Goal: Navigation & Orientation: Find specific page/section

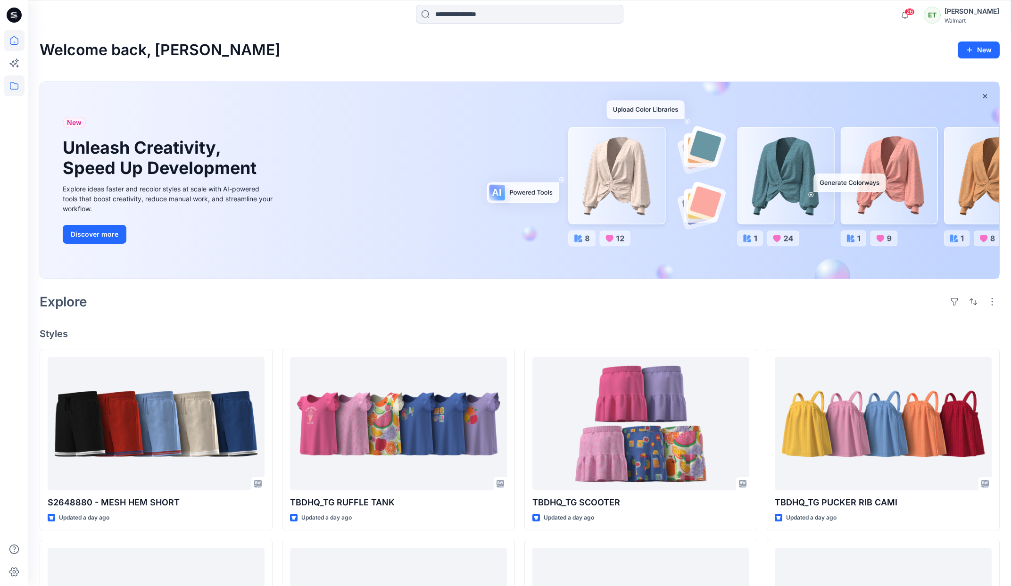
click at [20, 86] on icon at bounding box center [14, 85] width 21 height 21
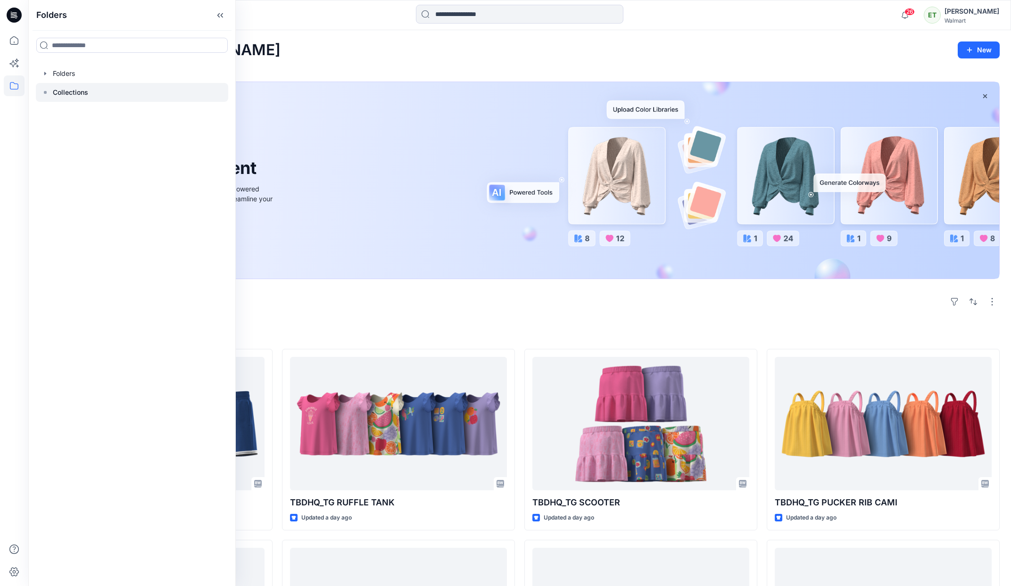
click at [82, 93] on p "Collections" at bounding box center [70, 92] width 35 height 11
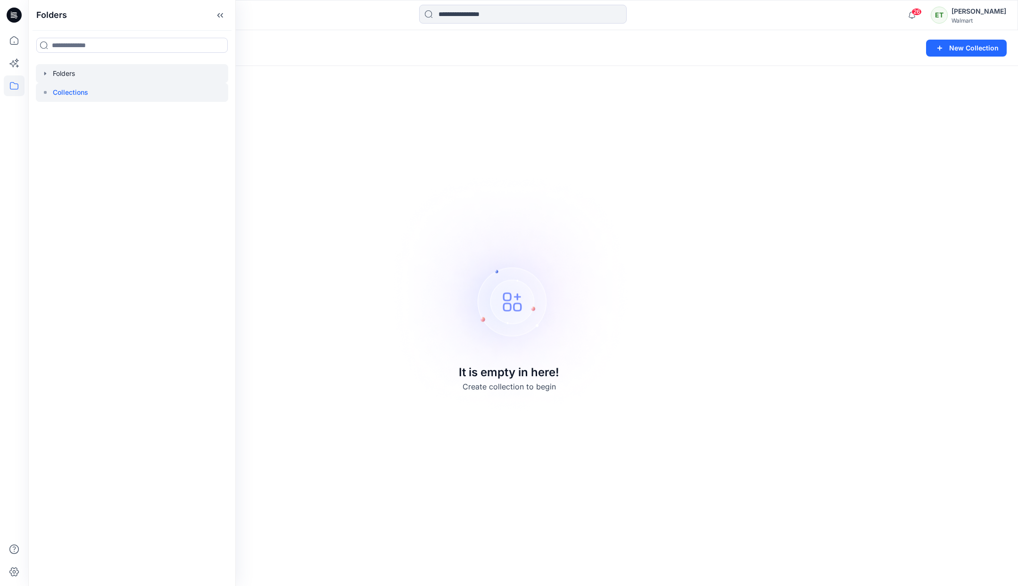
click at [86, 76] on div at bounding box center [132, 73] width 192 height 19
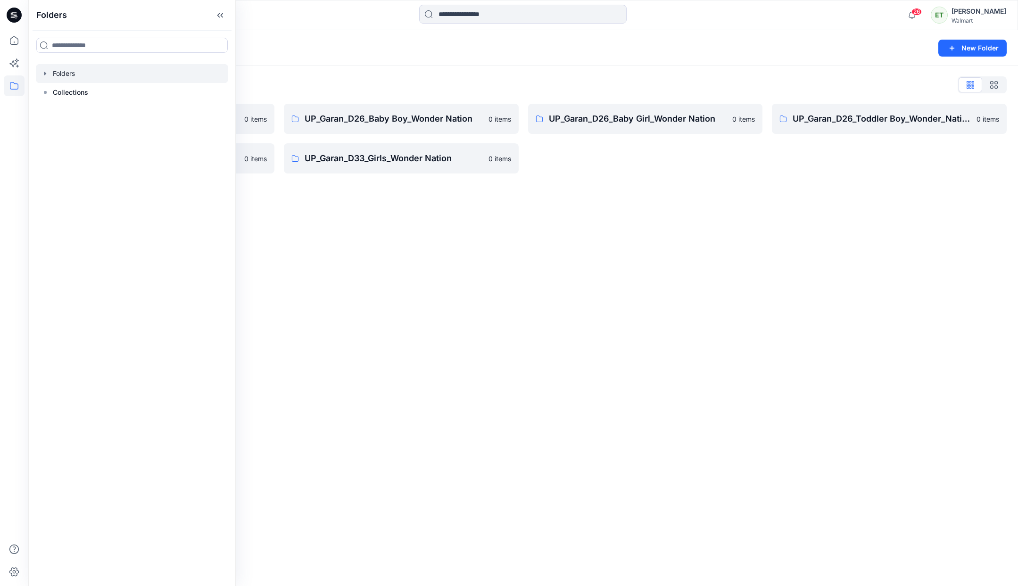
drag, startPoint x: 344, startPoint y: 253, endPoint x: 349, endPoint y: 259, distance: 8.0
click at [350, 260] on div "Folders New Folder Folders List UP_Garan Littles 0 items UP_Garan_D26_Toddler G…" at bounding box center [523, 308] width 990 height 556
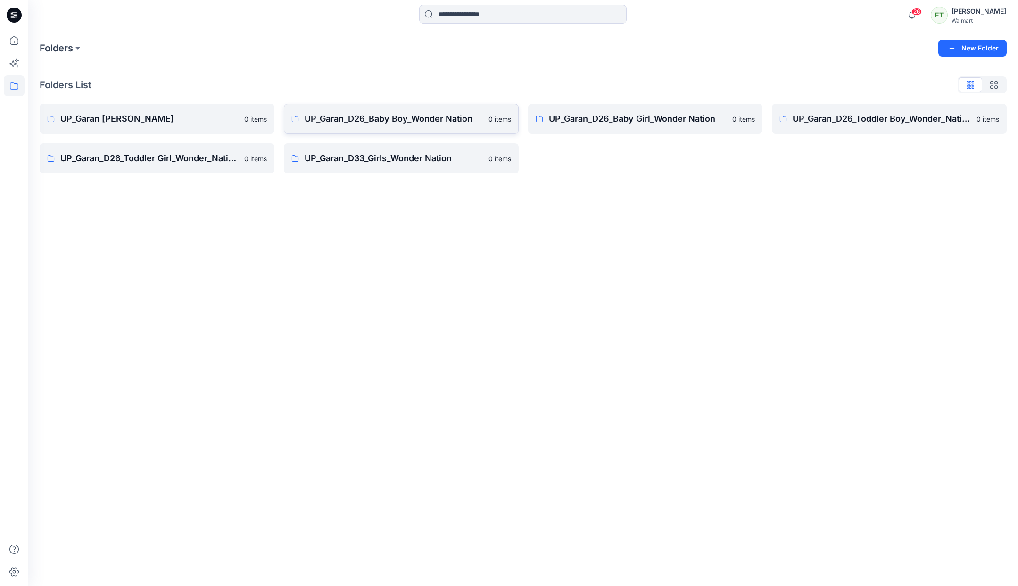
click at [365, 130] on link "UP_Garan_D26_Baby Boy_Wonder Nation 0 items" at bounding box center [401, 119] width 235 height 30
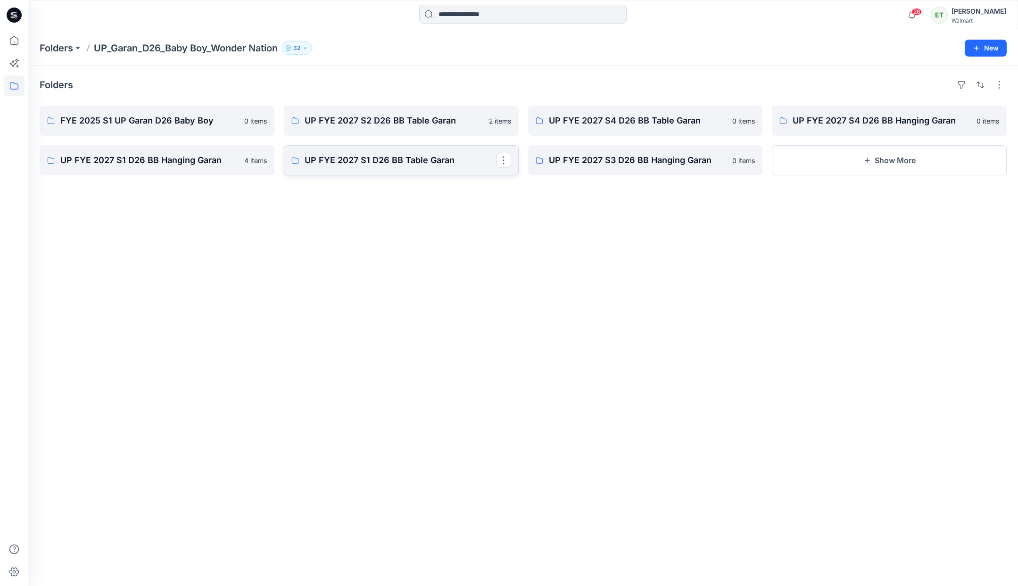
click at [396, 170] on link "UP FYE 2027 S1 D26 BB Table Garan" at bounding box center [401, 160] width 235 height 30
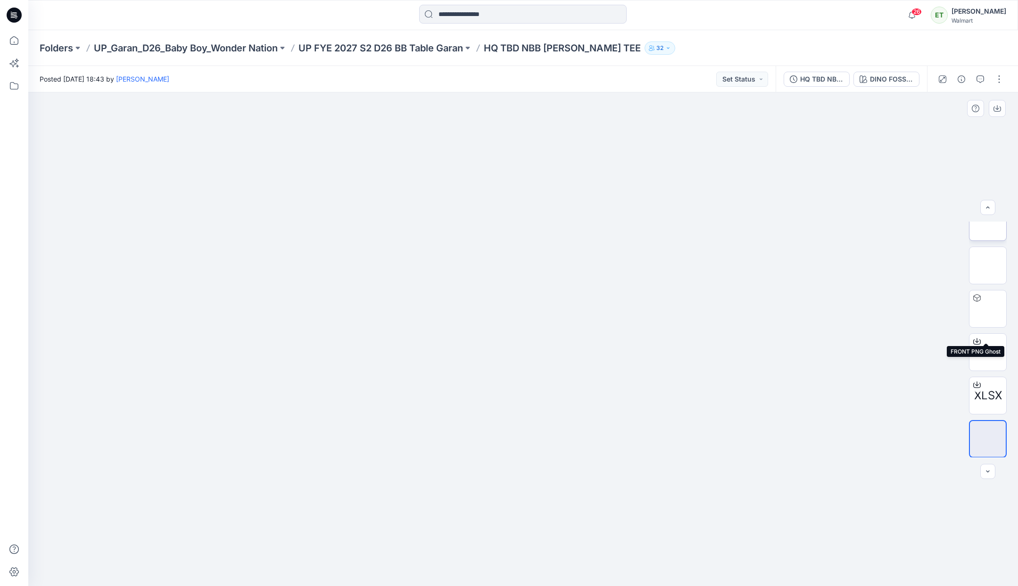
scroll to position [106, 0]
click at [424, 58] on div "Folders UP_Garan_D26_Baby Boy_Wonder Nation UP FYE 2027 S2 D26 BB Table Garan H…" at bounding box center [523, 48] width 990 height 36
click at [430, 55] on div "Folders UP_Garan_D26_Baby Boy_Wonder Nation UP FYE 2027 S2 D26 BB Table Garan H…" at bounding box center [523, 48] width 990 height 36
click at [442, 50] on p "UP FYE 2027 S2 D26 BB Table Garan" at bounding box center [381, 48] width 165 height 13
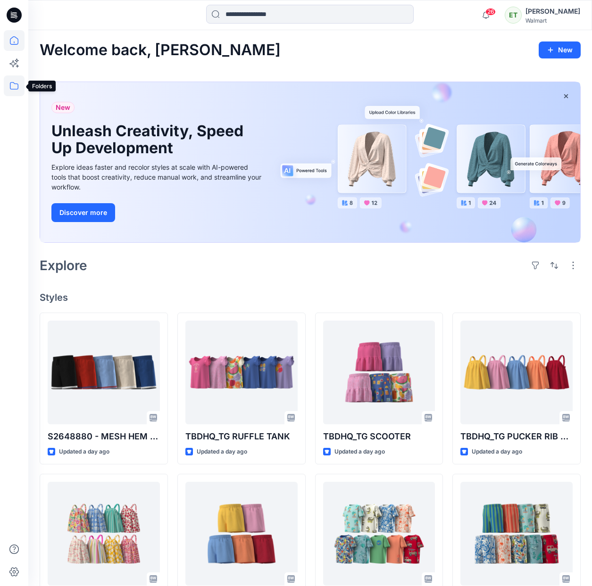
click at [10, 87] on icon at bounding box center [14, 85] width 21 height 21
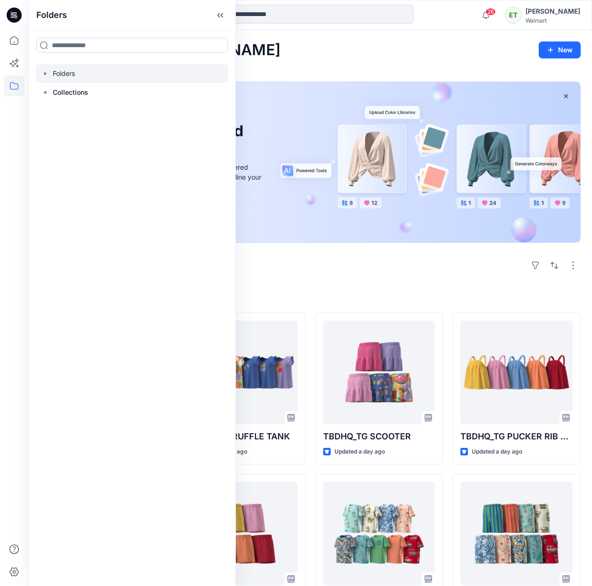
click at [73, 77] on div at bounding box center [132, 73] width 192 height 19
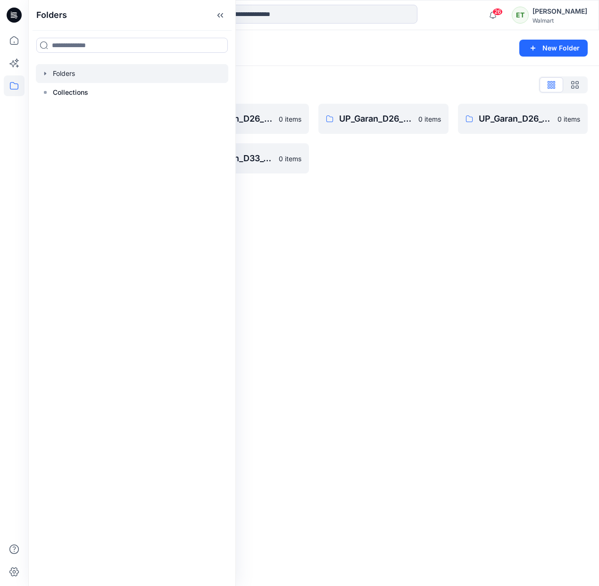
click at [265, 209] on div "Folders New Folder Folders List UP_Garan Littles 0 items UP_Garan_D26_Toddler G…" at bounding box center [313, 308] width 571 height 556
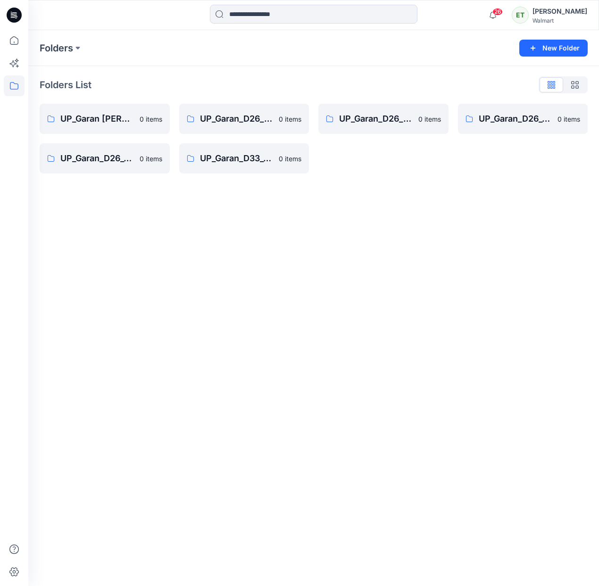
click at [77, 268] on div "Folders New Folder Folders List UP_Garan Littles 0 items UP_Garan_D26_Toddler G…" at bounding box center [313, 308] width 571 height 556
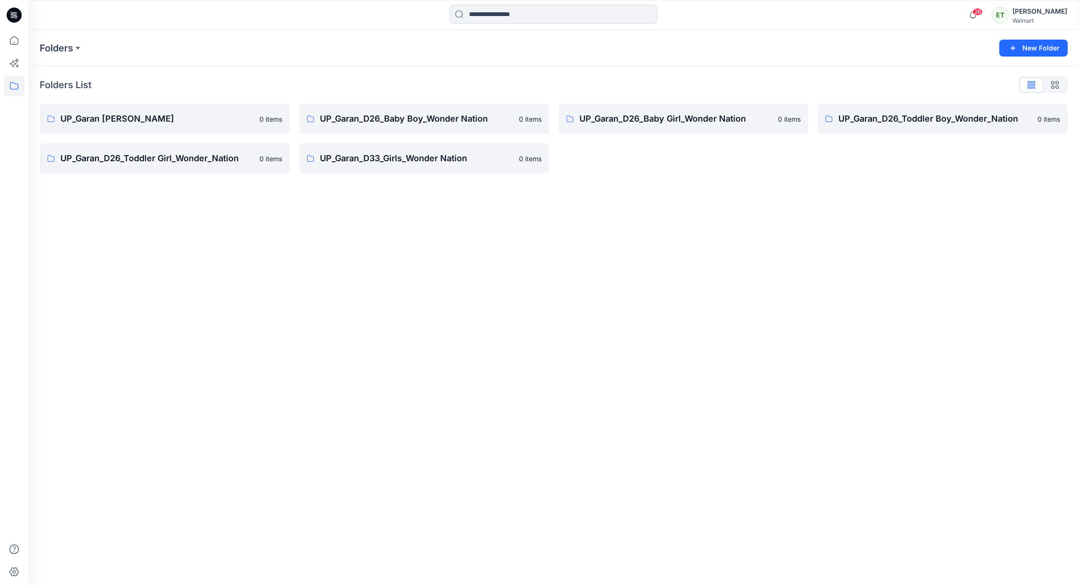
click at [92, 258] on div "Folders New Folder Folders List UP_Garan Littles 0 items UP_Garan_D26_Toddler G…" at bounding box center [553, 308] width 1050 height 556
click at [424, 133] on link "UP_Garan_D26_Baby Boy_Wonder Nation 0 items" at bounding box center [424, 119] width 250 height 30
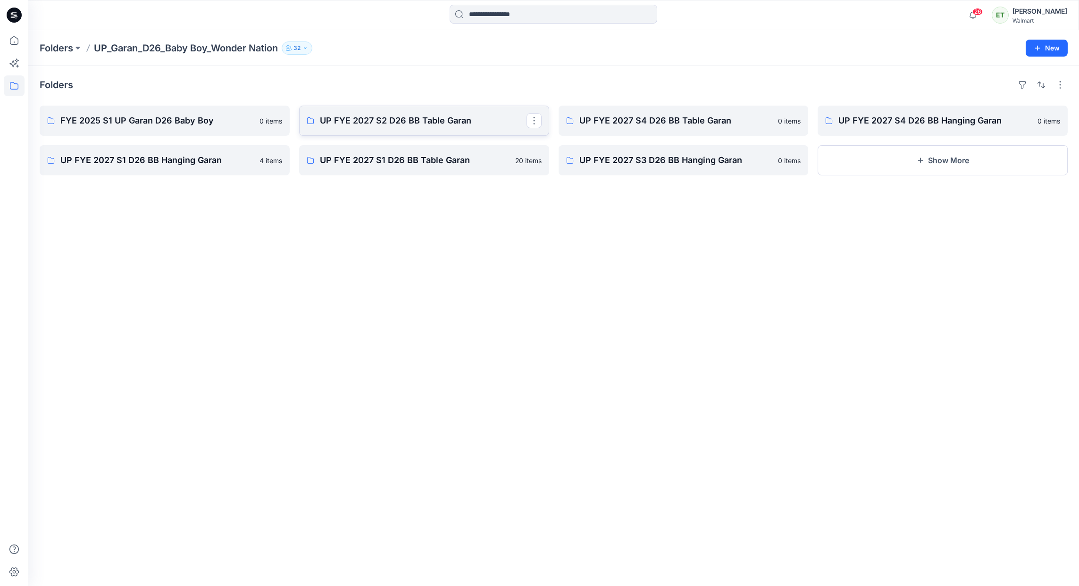
click at [392, 124] on p "UP FYE 2027 S2 D26 BB Table Garan" at bounding box center [423, 120] width 207 height 13
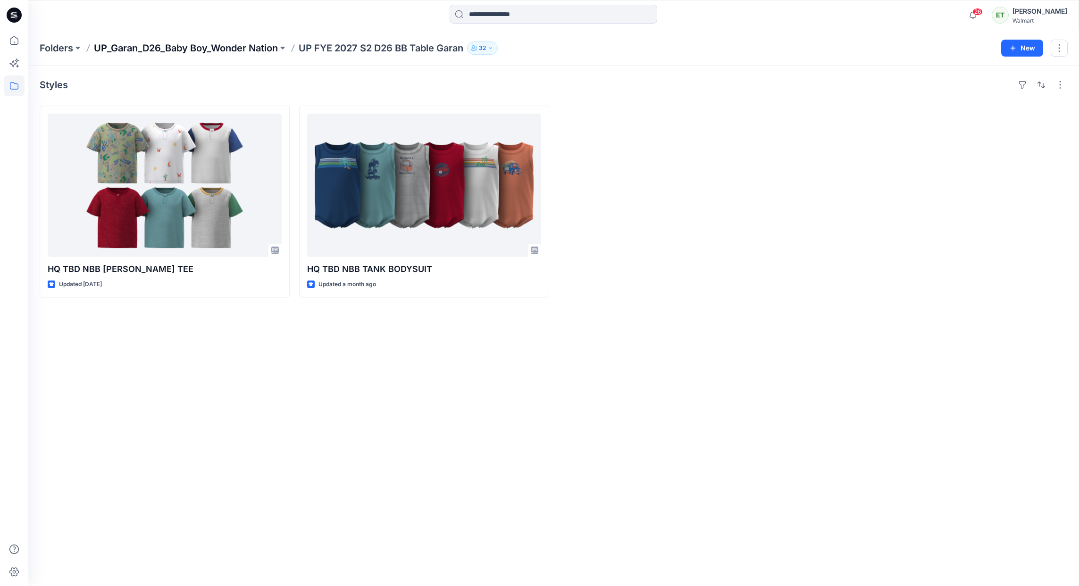
click at [261, 53] on p "UP_Garan_D26_Baby Boy_Wonder Nation" at bounding box center [186, 48] width 184 height 13
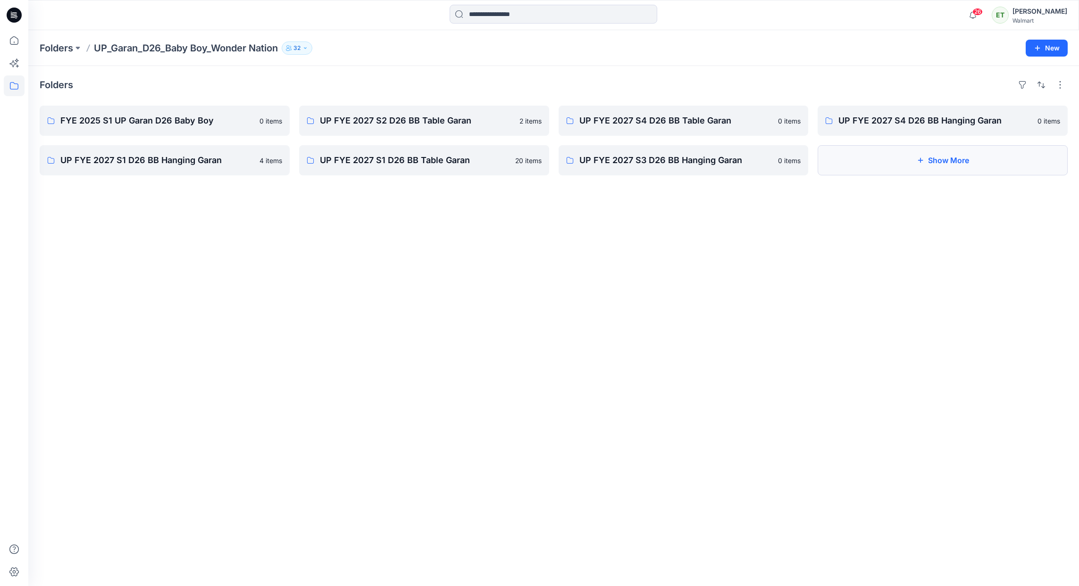
click at [599, 159] on button "Show More" at bounding box center [942, 160] width 250 height 30
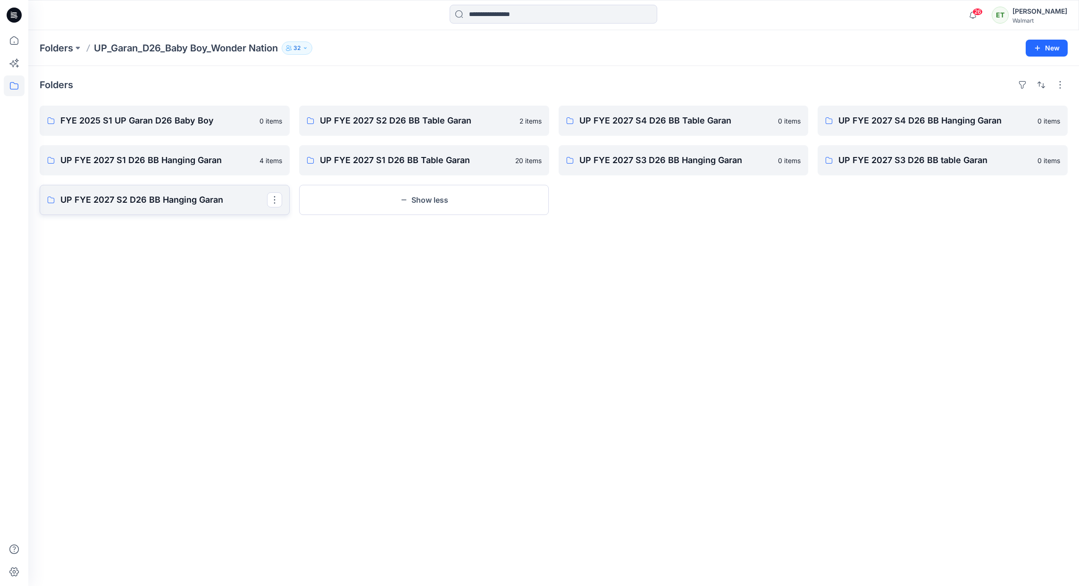
click at [131, 205] on p "UP FYE 2027 S2 D26 BB Hanging Garan" at bounding box center [163, 199] width 207 height 13
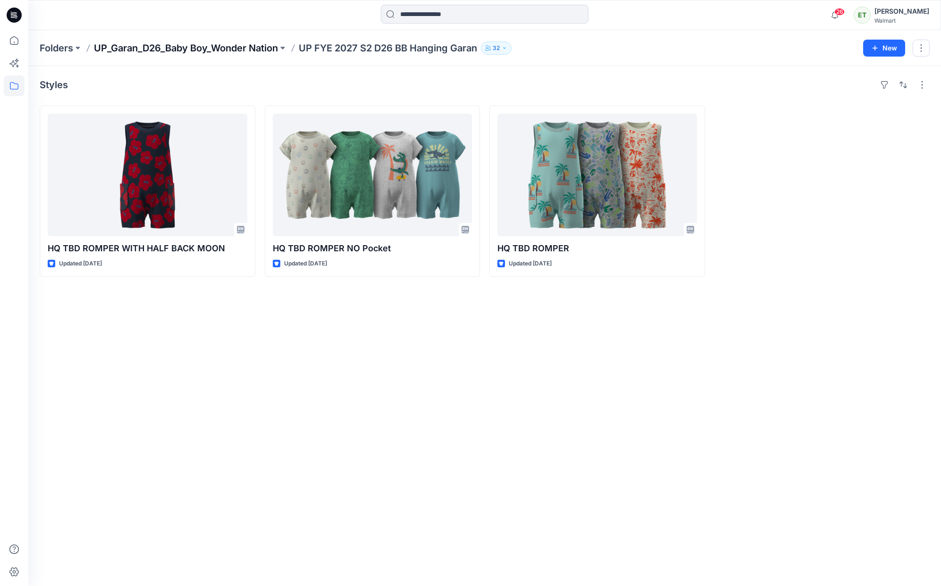
click at [240, 50] on p "UP_Garan_D26_Baby Boy_Wonder Nation" at bounding box center [186, 48] width 184 height 13
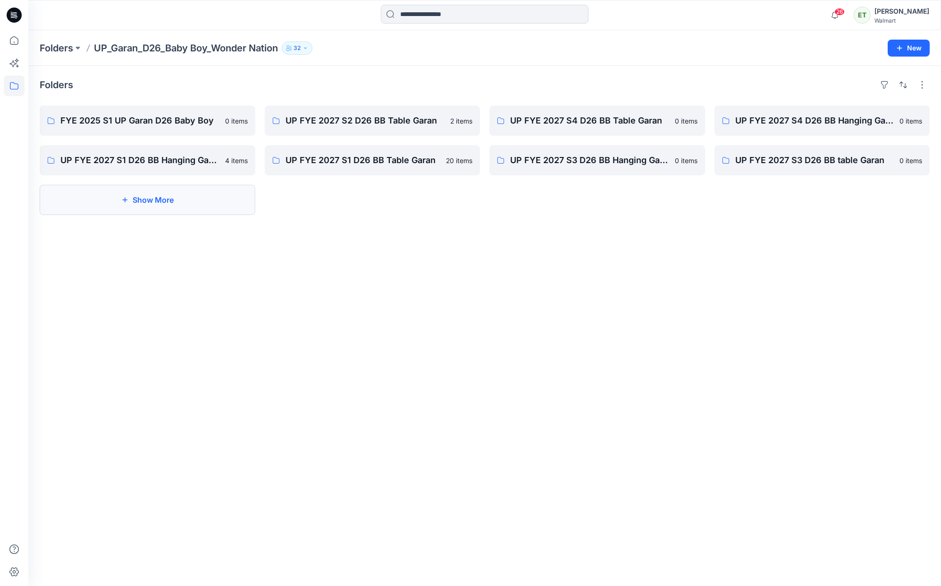
click at [242, 215] on button "Show More" at bounding box center [148, 200] width 216 height 30
click at [177, 208] on link "UP FYE 2027 S2 D26 BB Hanging Garan" at bounding box center [148, 200] width 216 height 30
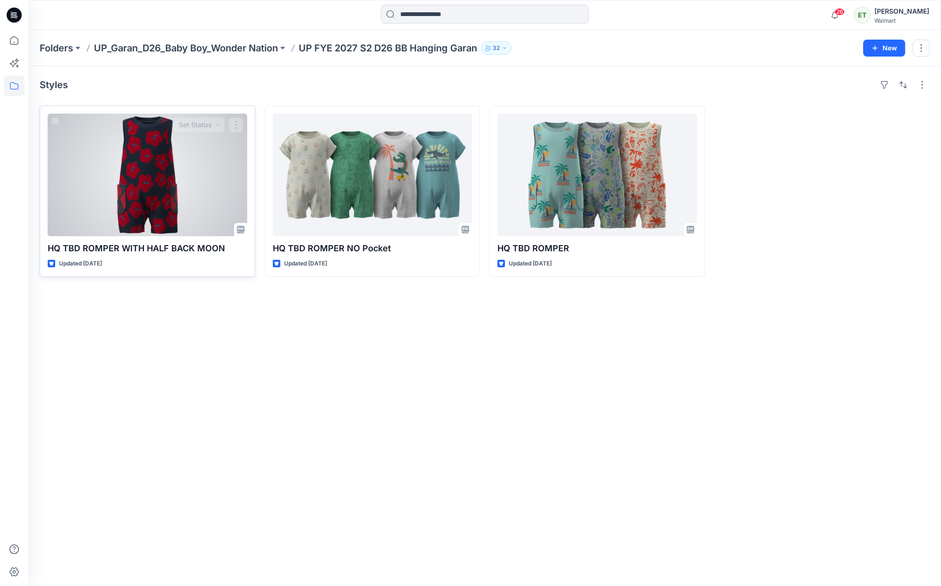
click at [185, 229] on div at bounding box center [148, 175] width 200 height 123
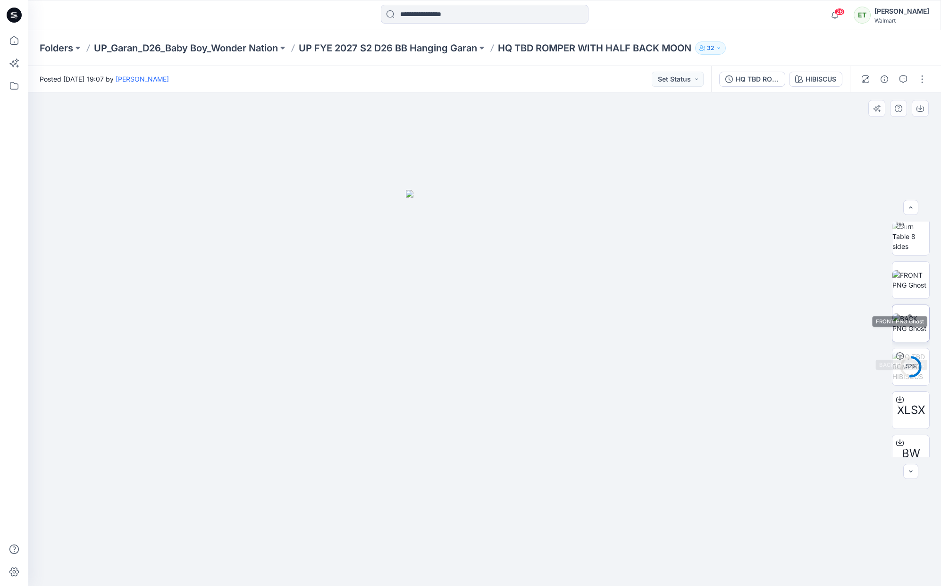
scroll to position [62, 0]
click at [456, 51] on p "UP FYE 2027 S2 D26 BB Hanging Garan" at bounding box center [388, 48] width 178 height 13
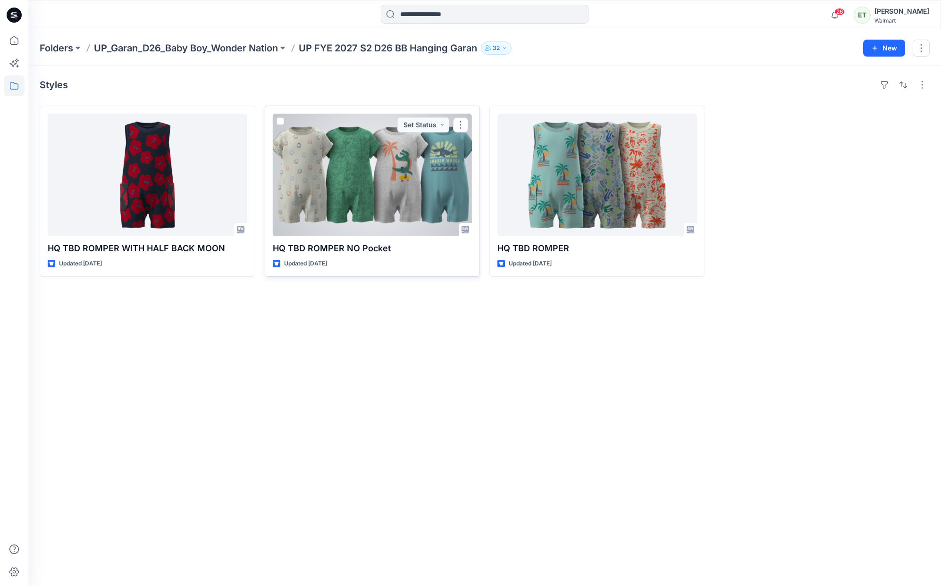
click at [376, 193] on div at bounding box center [373, 175] width 200 height 123
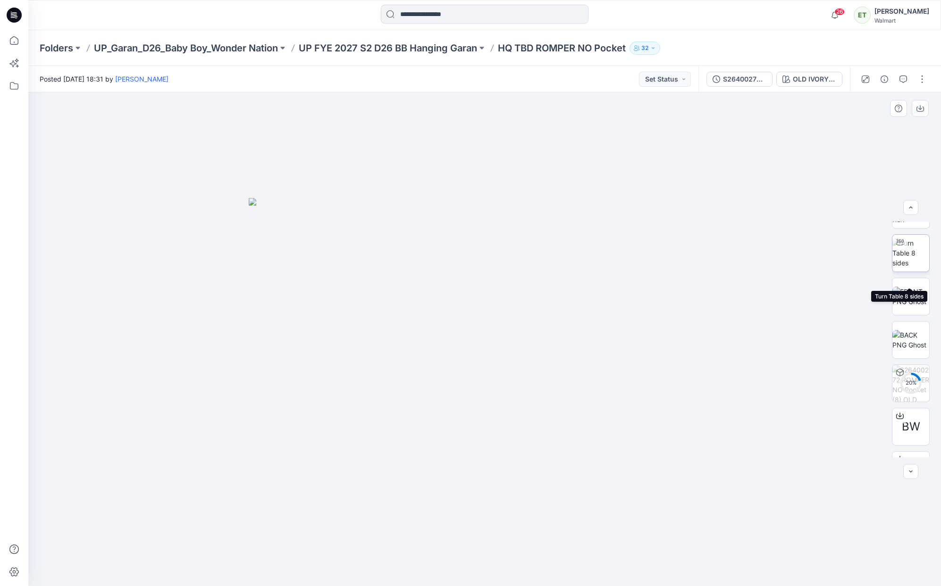
scroll to position [106, 0]
click at [429, 49] on p "UP FYE 2027 S2 D26 BB Hanging Garan" at bounding box center [388, 48] width 178 height 13
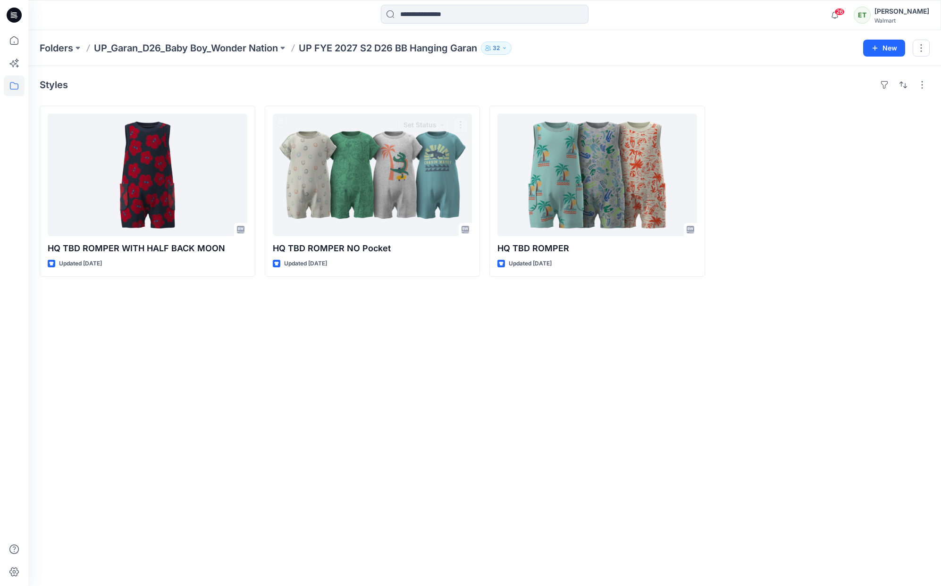
click at [533, 210] on div at bounding box center [597, 175] width 200 height 123
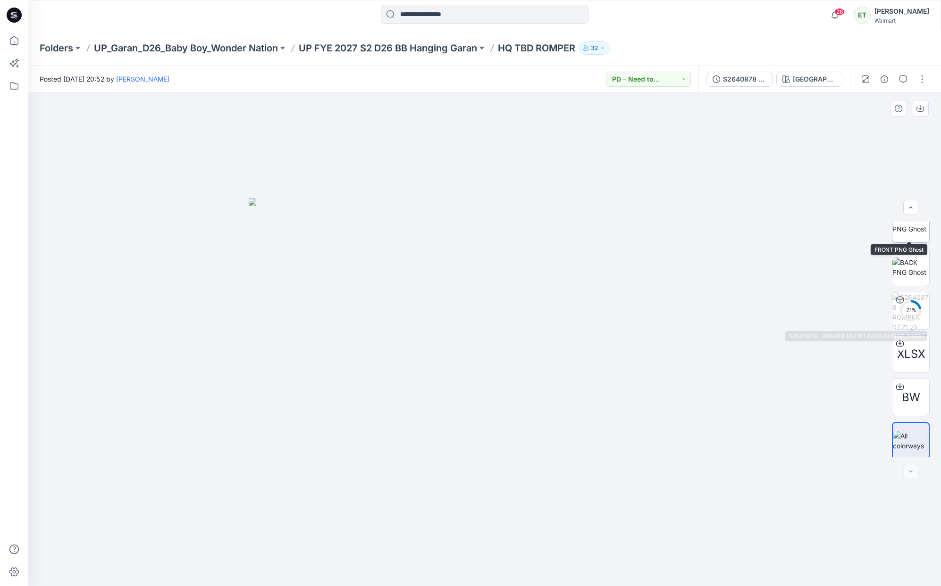
scroll to position [106, 0]
click at [359, 51] on p "UP FYE 2027 S2 D26 BB Hanging Garan" at bounding box center [388, 48] width 178 height 13
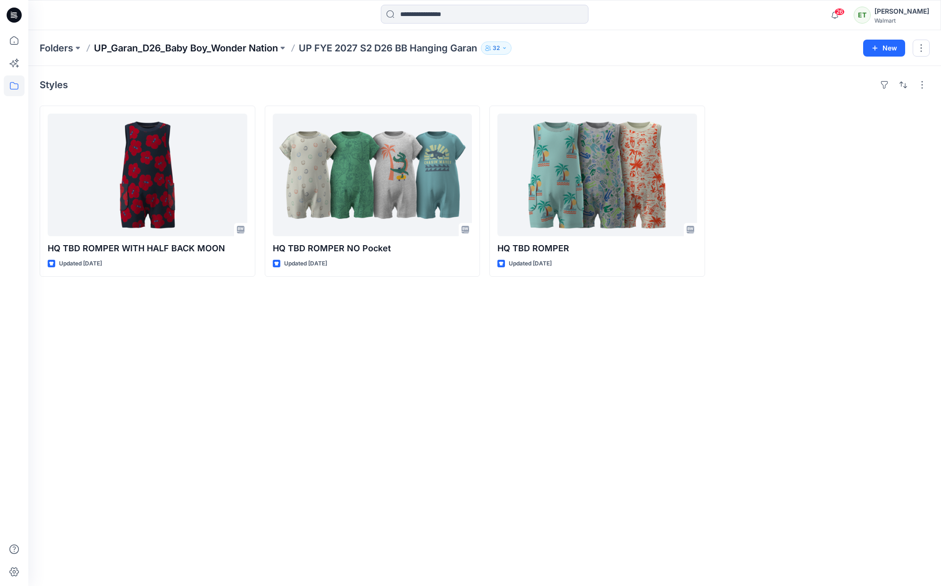
click at [250, 50] on p "UP_Garan_D26_Baby Boy_Wonder Nation" at bounding box center [186, 48] width 184 height 13
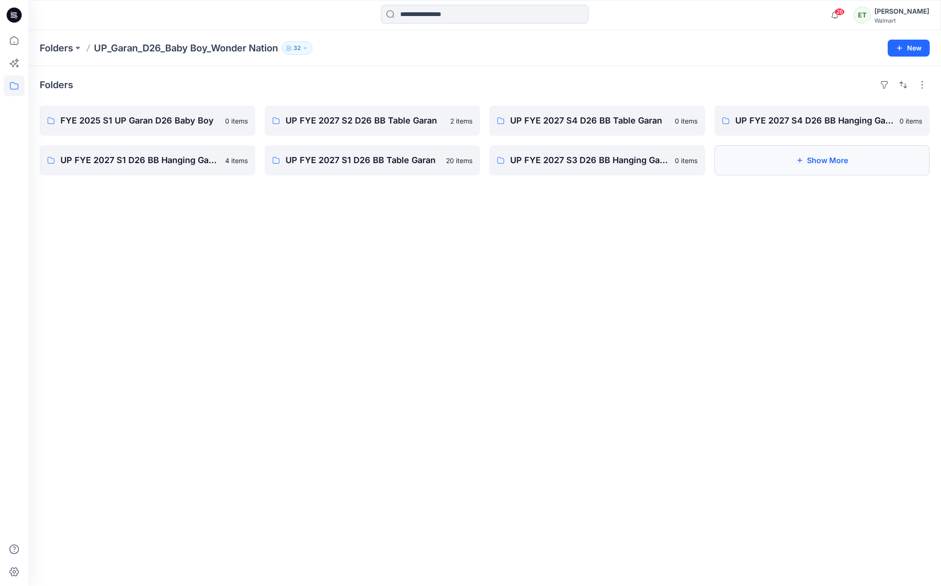
click at [599, 162] on button "Show More" at bounding box center [822, 160] width 216 height 30
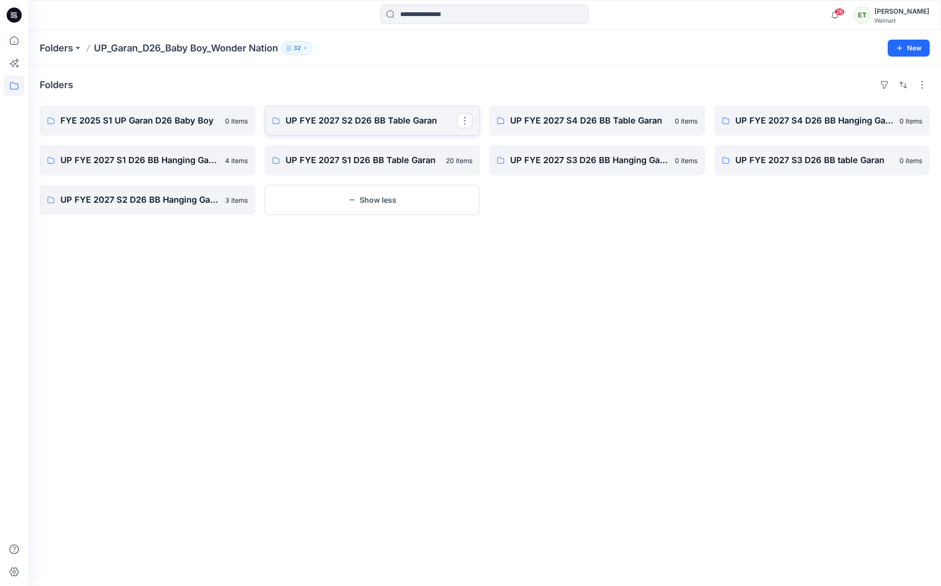
click at [394, 130] on link "UP FYE 2027 S2 D26 BB Table Garan" at bounding box center [373, 121] width 216 height 30
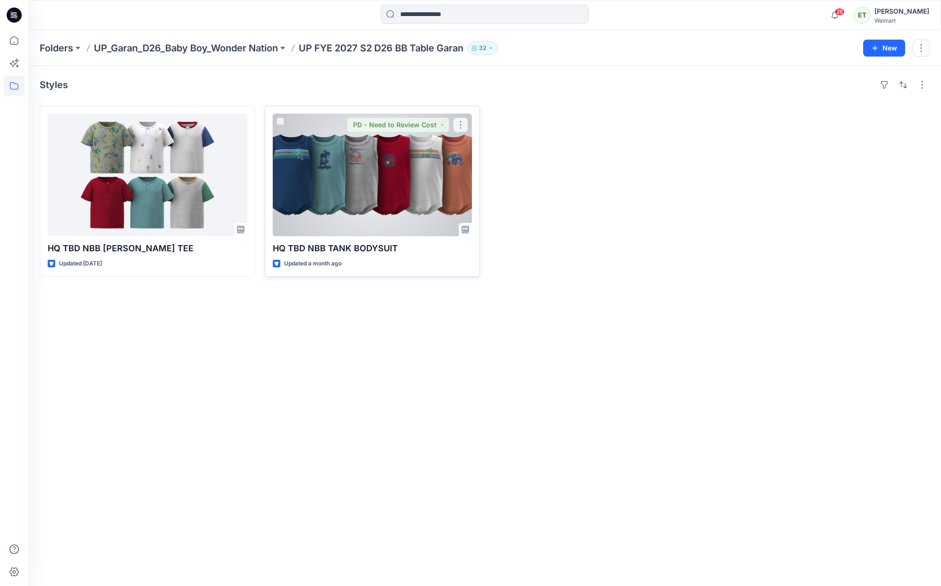
click at [378, 205] on div at bounding box center [373, 175] width 200 height 123
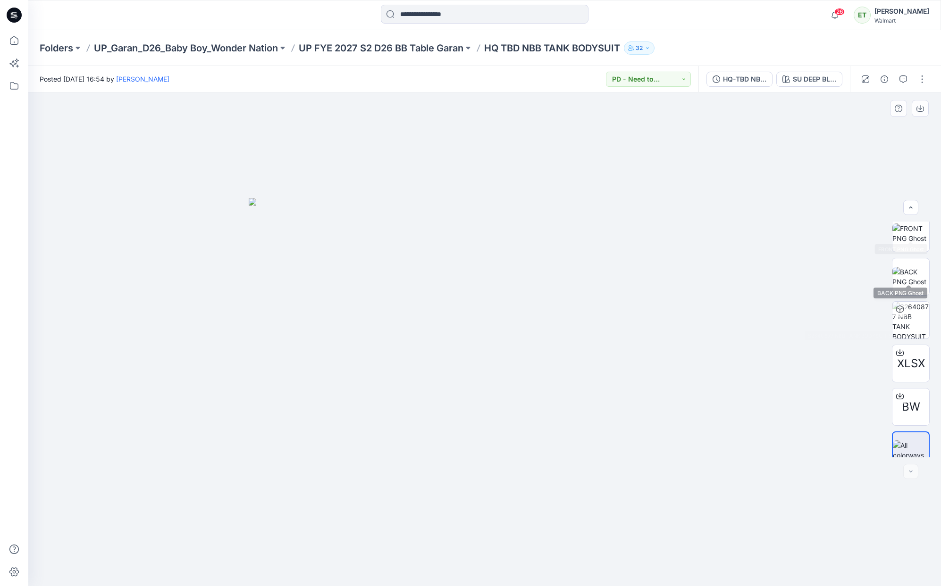
scroll to position [106, 0]
click at [428, 57] on div "Folders UP_Garan_D26_Baby Boy_Wonder Nation UP FYE 2027 S2 D26 BB Table Garan H…" at bounding box center [484, 48] width 912 height 36
click at [429, 54] on div "Folders UP_Garan_D26_Baby Boy_Wonder Nation UP FYE 2027 S2 D26 BB Table Garan H…" at bounding box center [484, 48] width 912 height 36
click at [417, 52] on p "UP FYE 2027 S2 D26 BB Table Garan" at bounding box center [381, 48] width 165 height 13
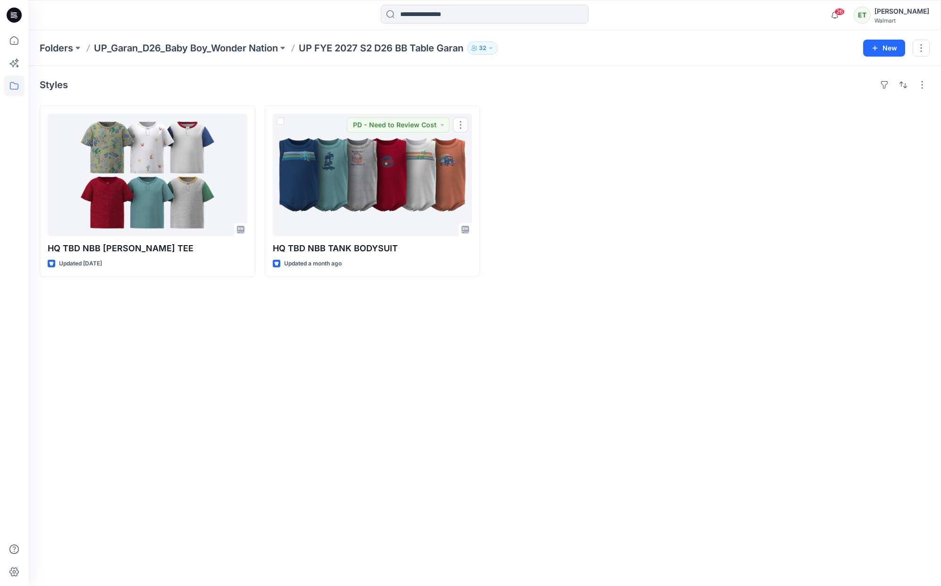
click at [207, 198] on div at bounding box center [148, 175] width 200 height 123
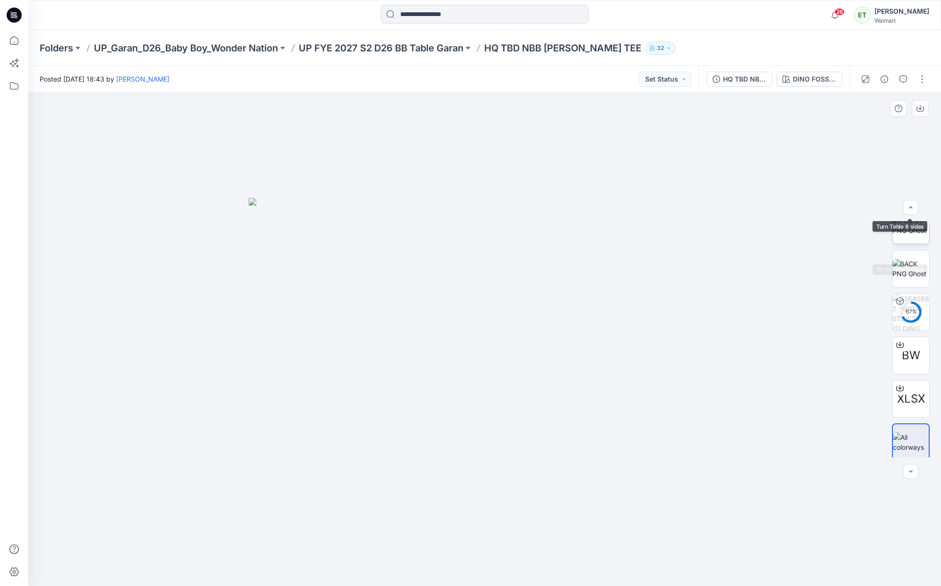
scroll to position [106, 0]
click at [599, 84] on button "button" at bounding box center [883, 79] width 15 height 15
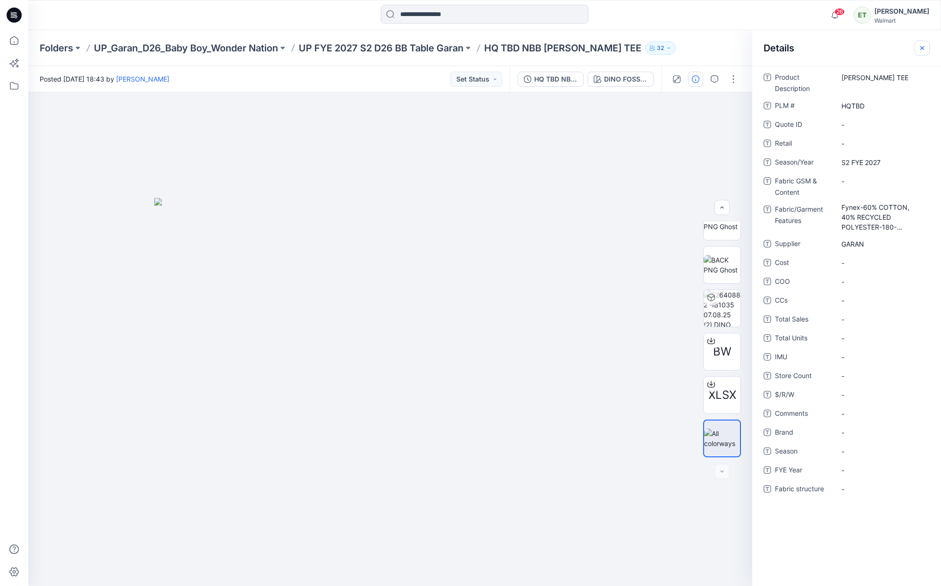
click at [599, 51] on icon "button" at bounding box center [922, 48] width 8 height 8
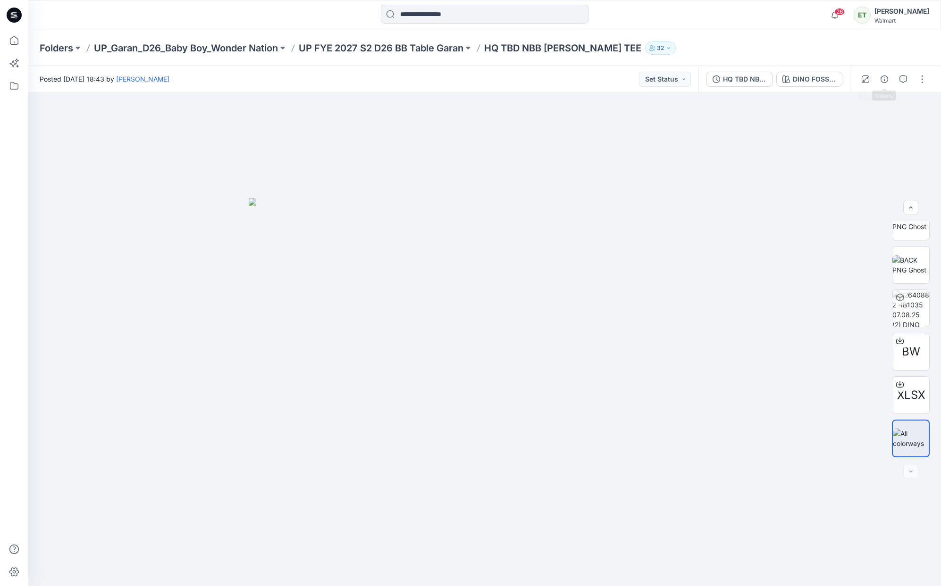
click at [599, 56] on div "Folders UP_Garan_D26_Baby Boy_Wonder Nation UP FYE 2027 S2 D26 BB Table Garan H…" at bounding box center [484, 48] width 912 height 36
